Goal: Transaction & Acquisition: Download file/media

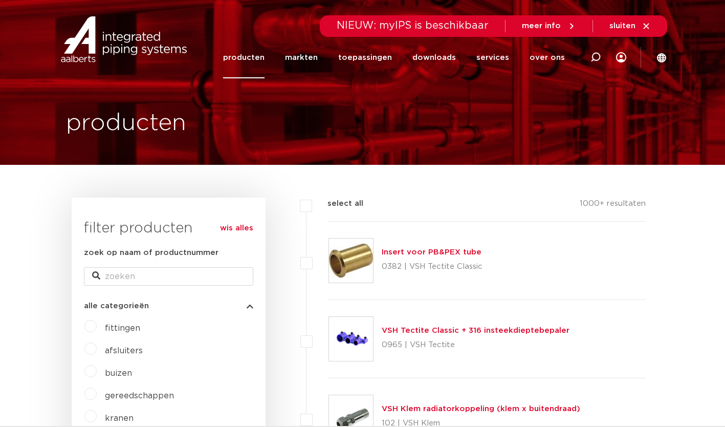
click at [438, 60] on link "downloads" at bounding box center [433, 57] width 43 height 41
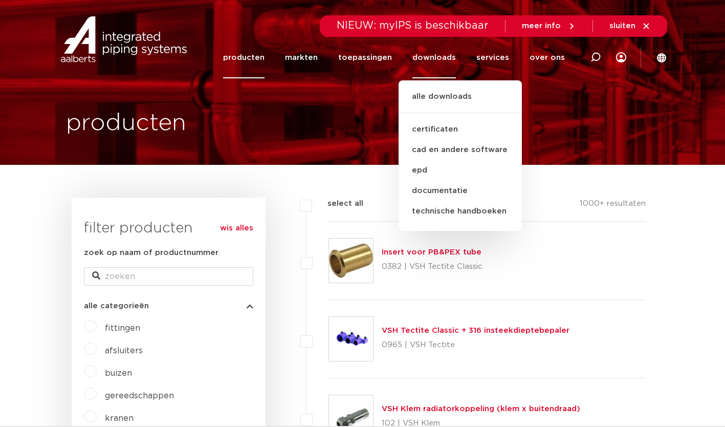
click at [363, 97] on div "producten" at bounding box center [362, 82] width 609 height 165
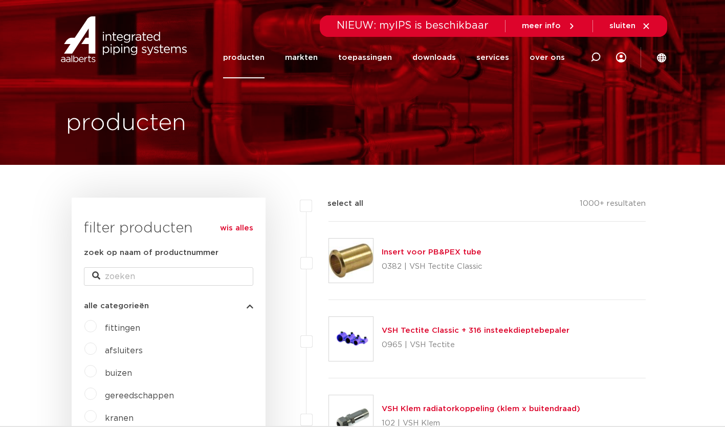
click at [440, 61] on link "downloads" at bounding box center [433, 57] width 43 height 41
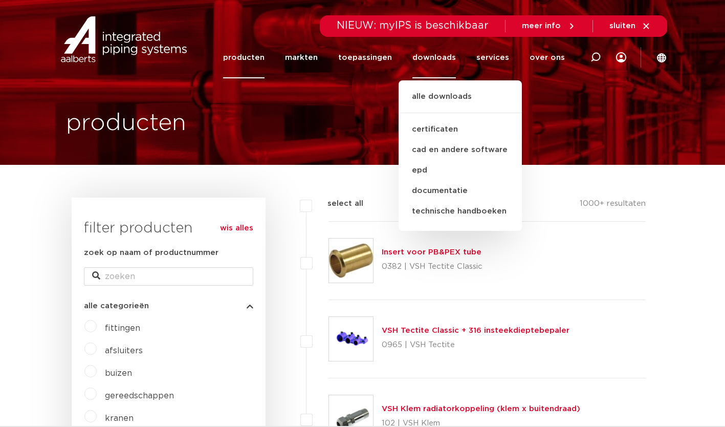
click at [509, 54] on link "services" at bounding box center [492, 57] width 33 height 41
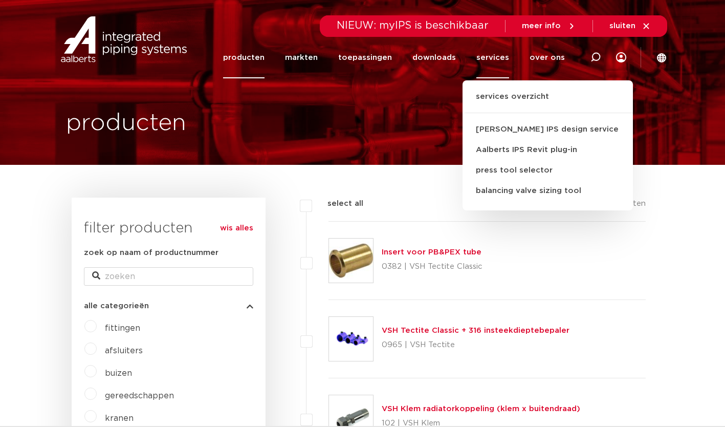
click at [434, 53] on link "downloads" at bounding box center [433, 57] width 43 height 41
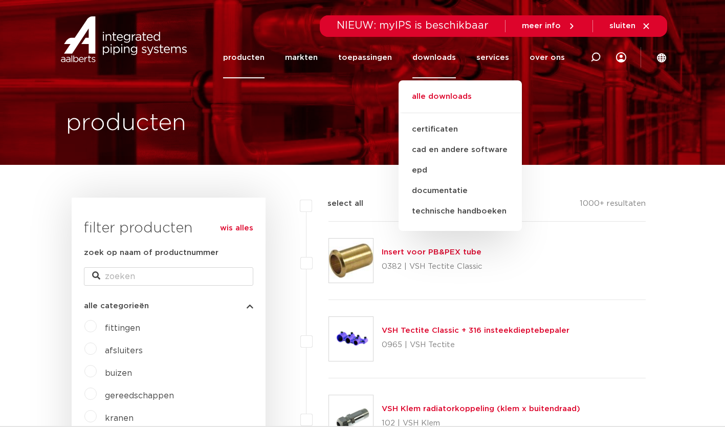
click at [429, 92] on link "alle downloads" at bounding box center [460, 102] width 123 height 23
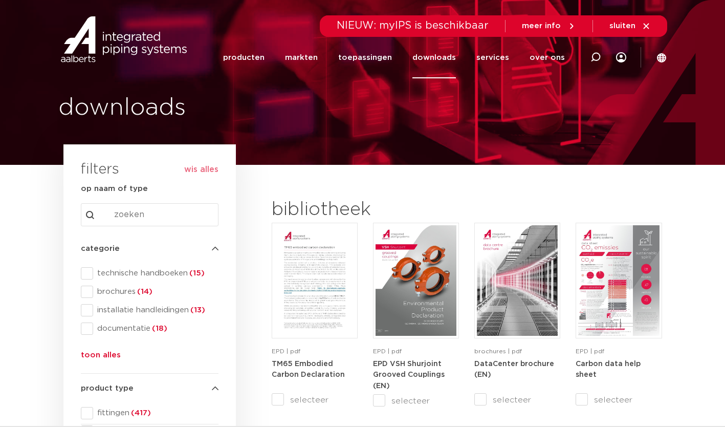
click at [84, 275] on span at bounding box center [87, 273] width 12 height 12
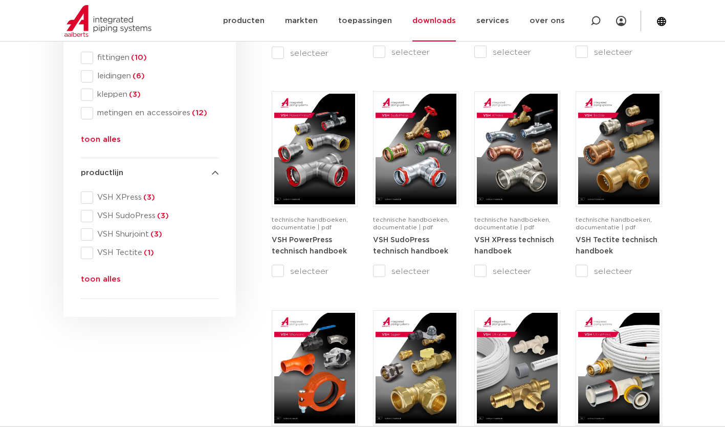
scroll to position [435, 0]
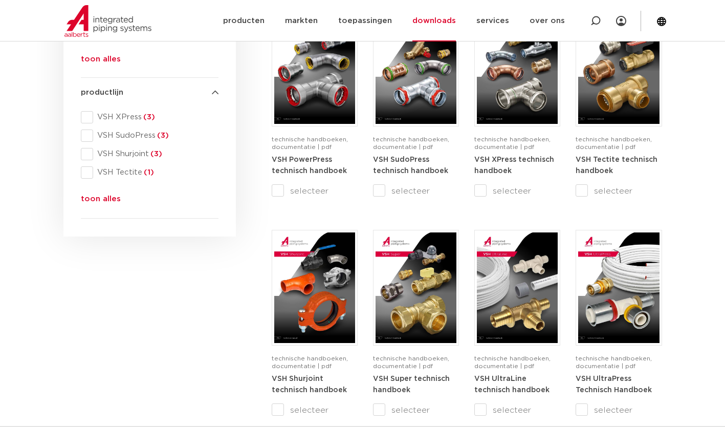
click at [634, 287] on img at bounding box center [618, 287] width 81 height 111
click at [414, 99] on img at bounding box center [416, 68] width 81 height 111
